Goal: Task Accomplishment & Management: Manage account settings

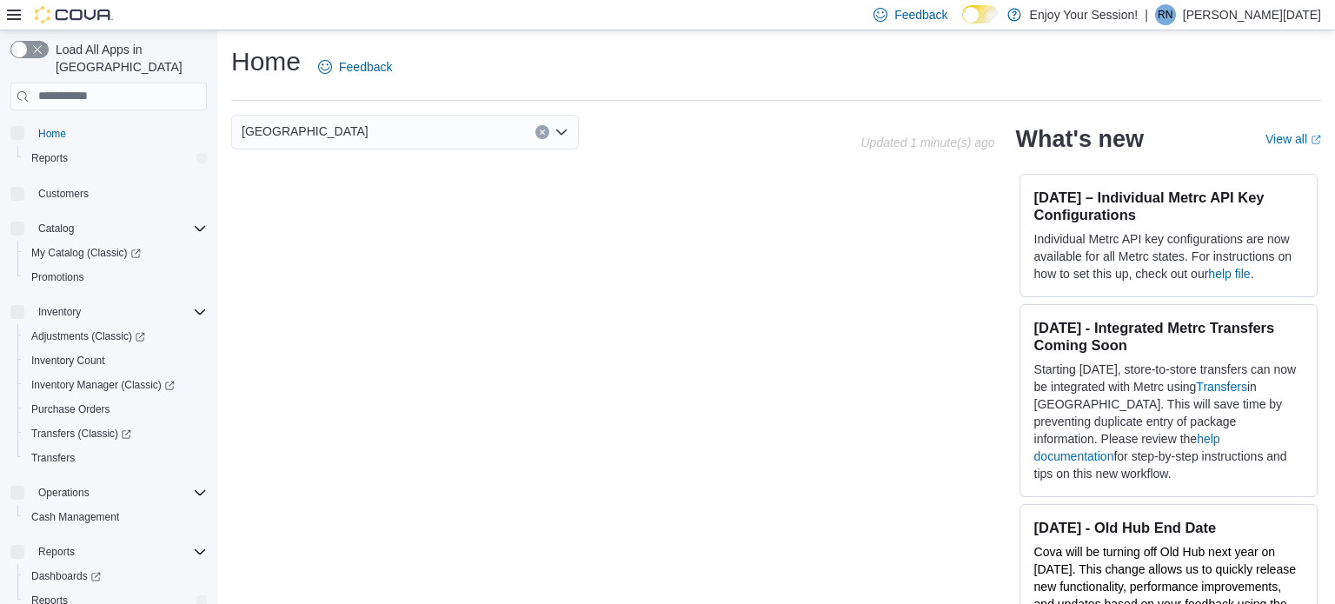
click at [1286, 17] on p "Renee Noel" at bounding box center [1252, 14] width 138 height 21
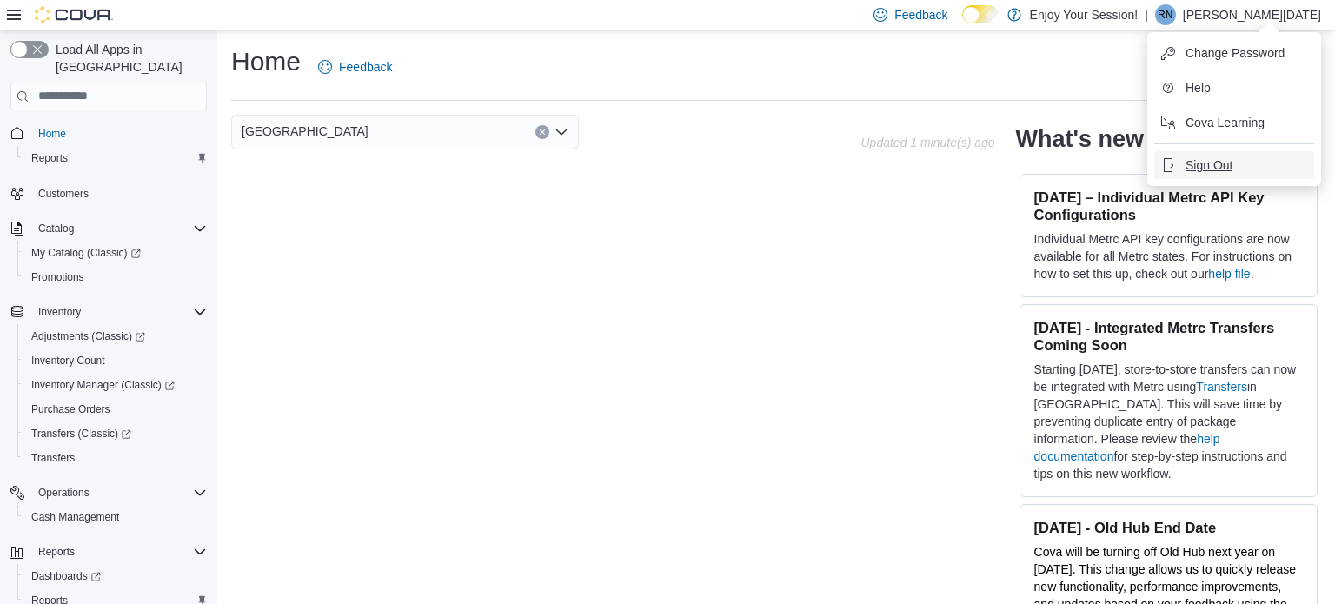
click at [1202, 164] on span "Sign Out" at bounding box center [1209, 164] width 47 height 17
